Goal: Task Accomplishment & Management: Use online tool/utility

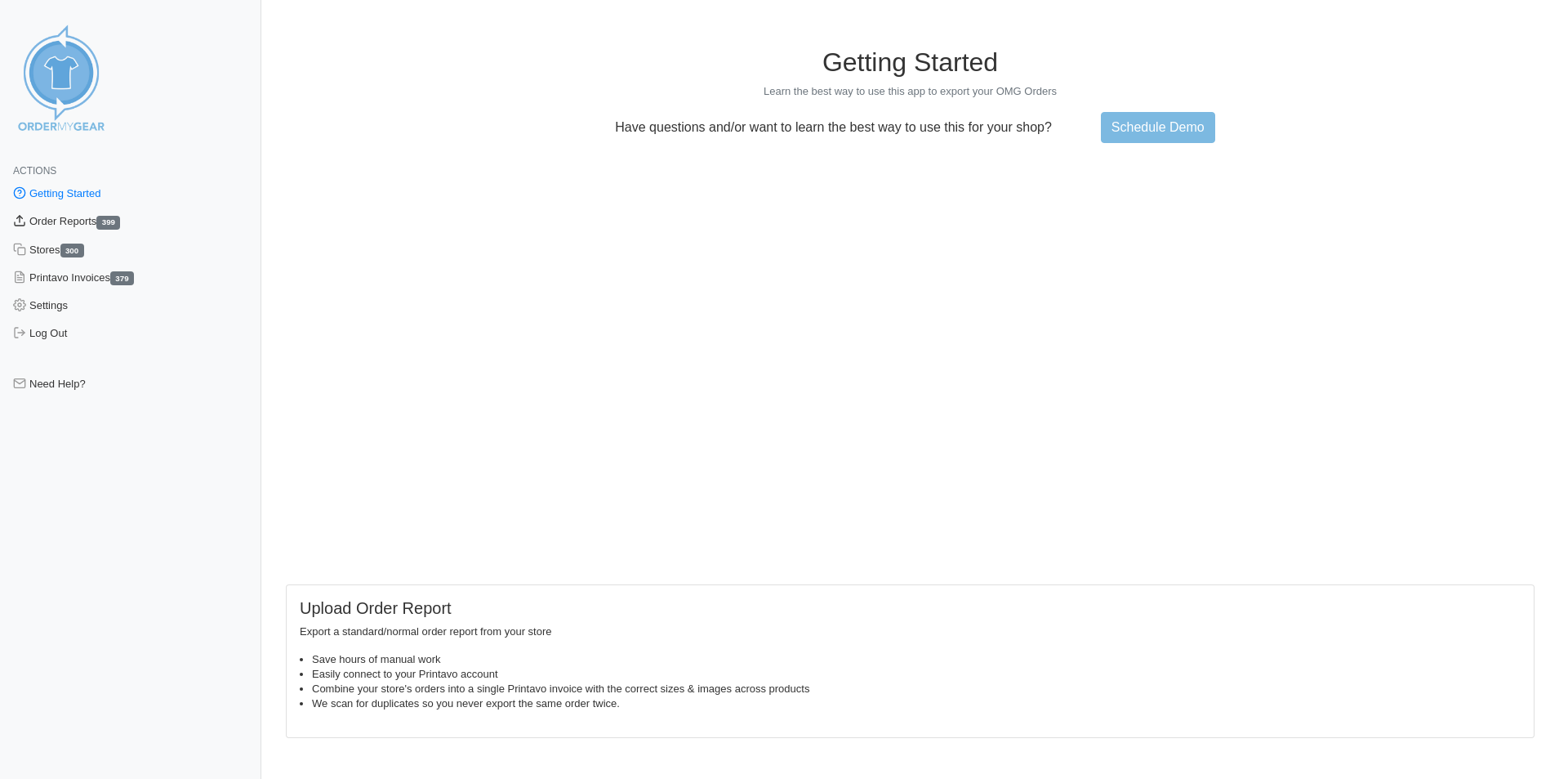
click at [58, 225] on link "Order Reports 399" at bounding box center [130, 221] width 262 height 28
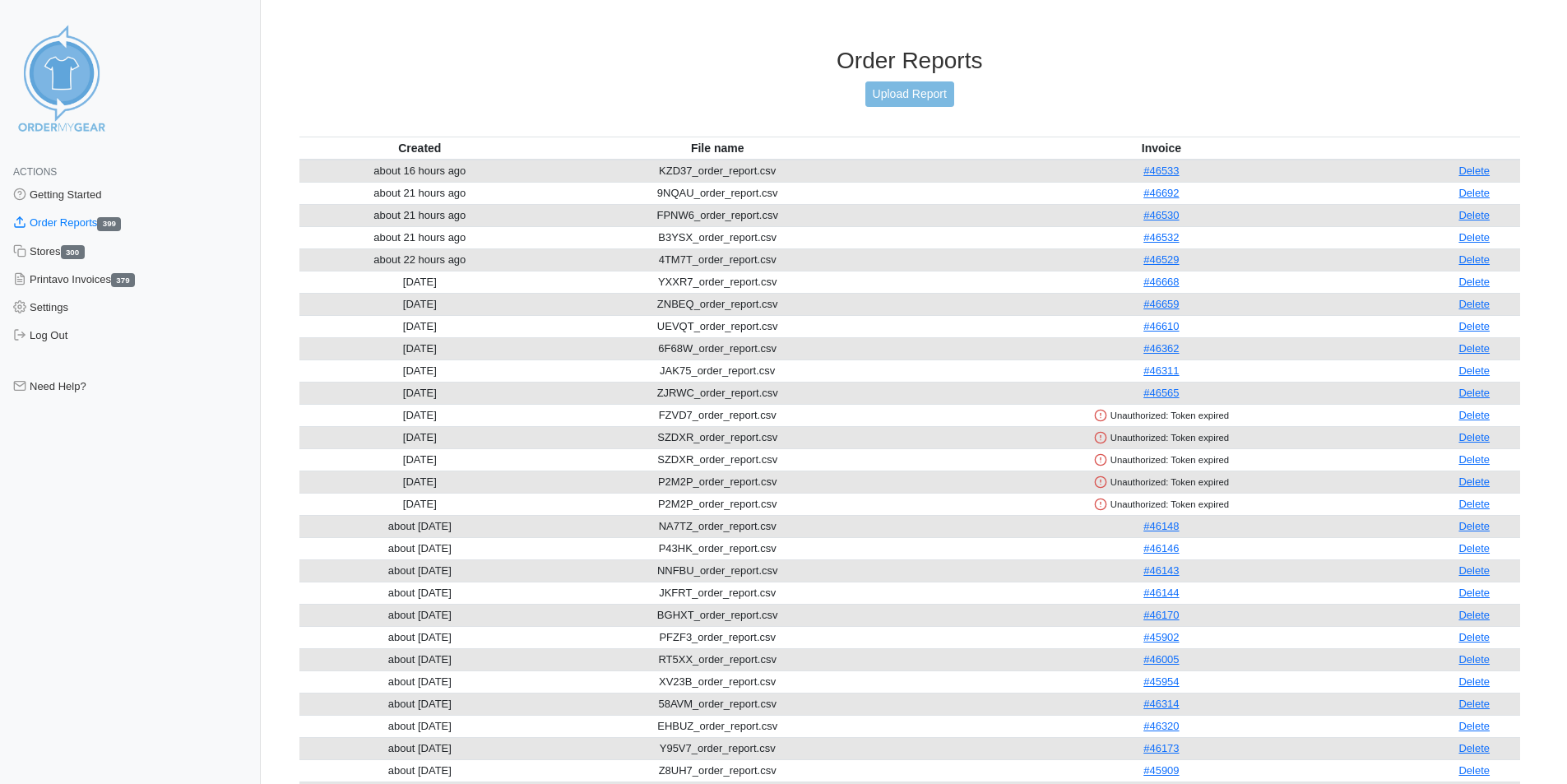
click at [902, 109] on div "Order Reports Upload Report" at bounding box center [910, 92] width 1222 height 90
click at [913, 90] on link "Upload Report" at bounding box center [910, 93] width 89 height 26
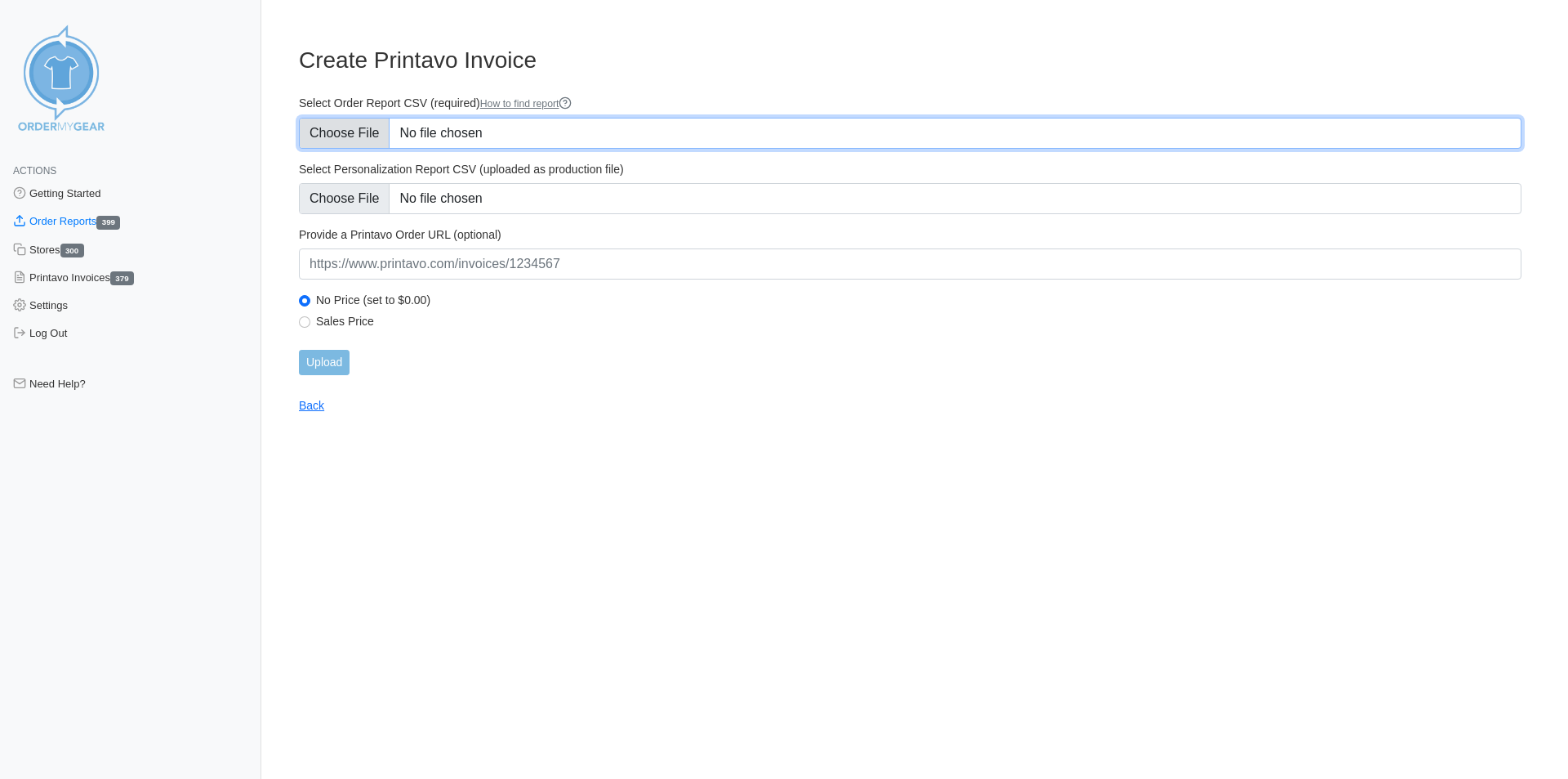
click at [369, 122] on input "Select Order Report CSV (required) How to find report" at bounding box center [911, 132] width 1223 height 31
type input "C:\fakepath\EG28Q_order_report.csv"
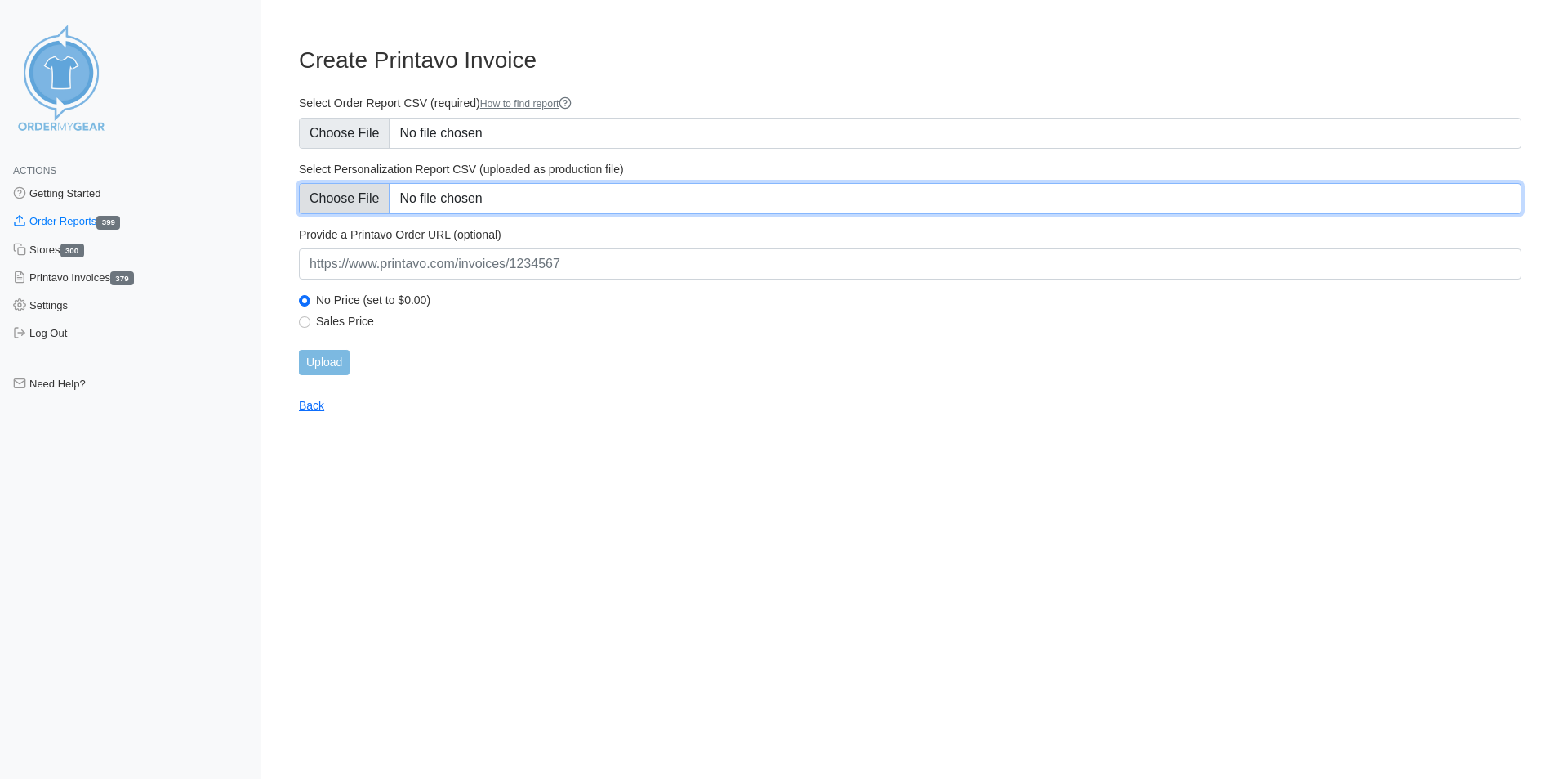
click at [361, 206] on input "Select Personalization Report CSV (uploaded as production file)" at bounding box center [911, 198] width 1223 height 31
type input "C:\fakepath\EG28Q_personalization_report.csv"
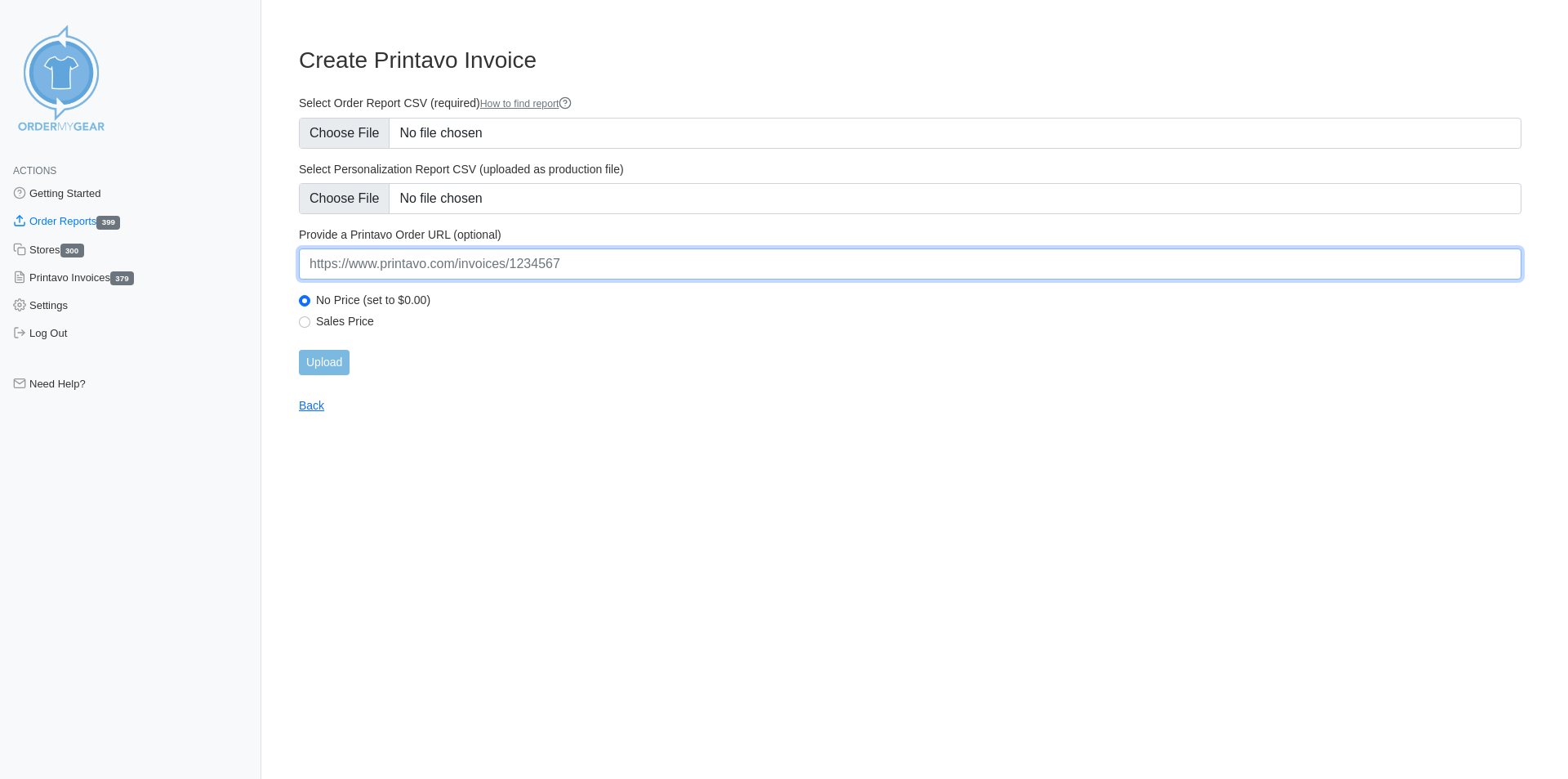
click at [513, 277] on input "url" at bounding box center [911, 263] width 1223 height 31
paste input "[URL][DOMAIN_NAME]"
type input "[URL][DOMAIN_NAME]"
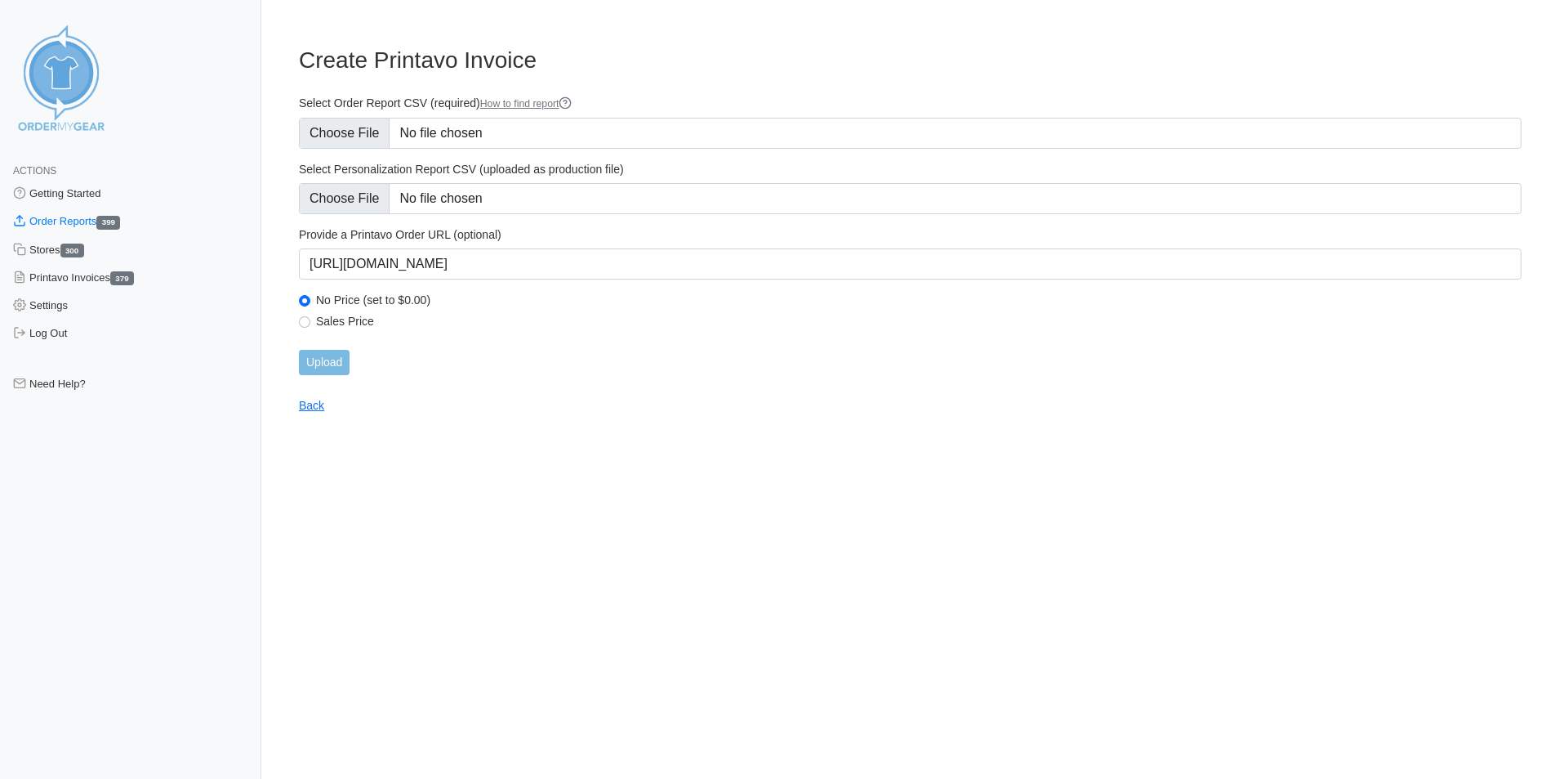
click at [437, 401] on main "Create Printavo Invoice Select Order Report CSV (required) How to find report S…" at bounding box center [910, 220] width 1262 height 386
click at [336, 362] on input "Upload" at bounding box center [325, 362] width 51 height 25
